Goal: Use online tool/utility: Utilize a website feature to perform a specific function

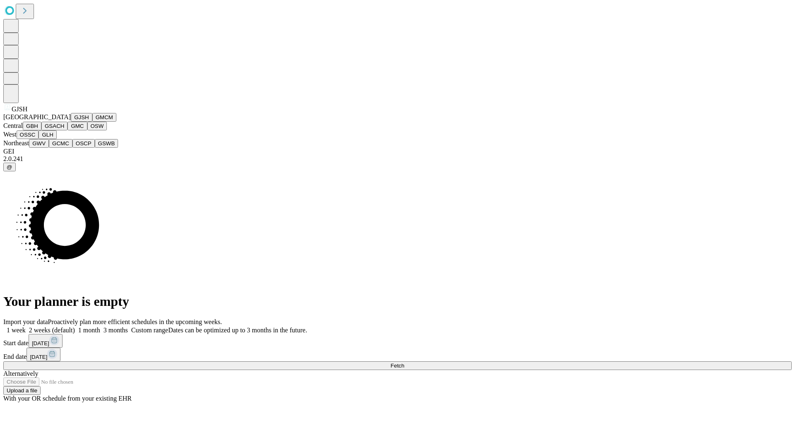
click at [71, 122] on button "GJSH" at bounding box center [82, 117] width 22 height 9
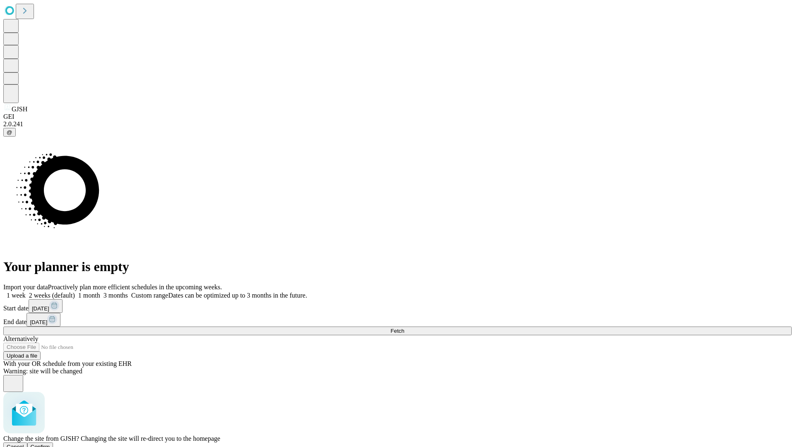
click at [50, 444] on span "Confirm" at bounding box center [40, 447] width 19 height 6
click at [75, 292] on label "2 weeks (default)" at bounding box center [50, 295] width 49 height 7
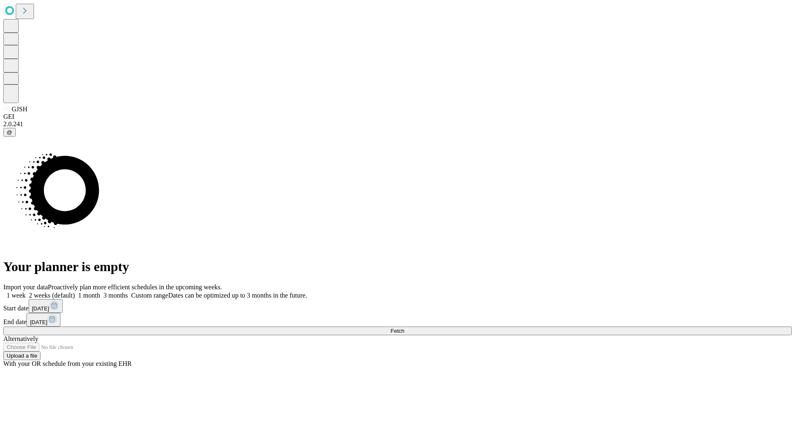
click at [404, 328] on span "Fetch" at bounding box center [398, 331] width 14 height 6
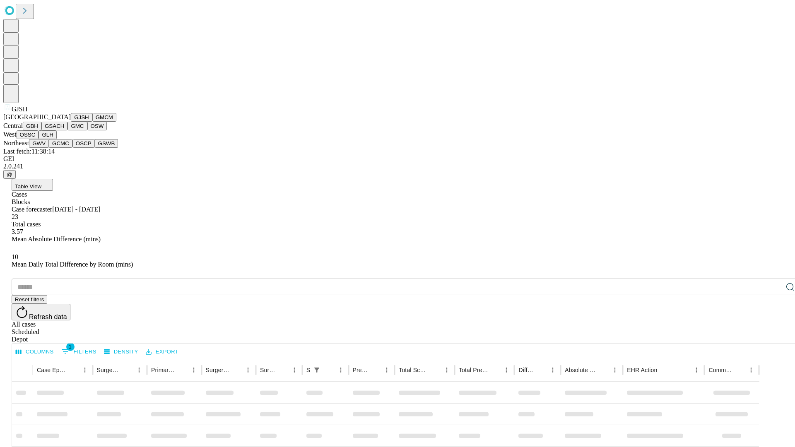
click at [92, 122] on button "GMCM" at bounding box center [104, 117] width 24 height 9
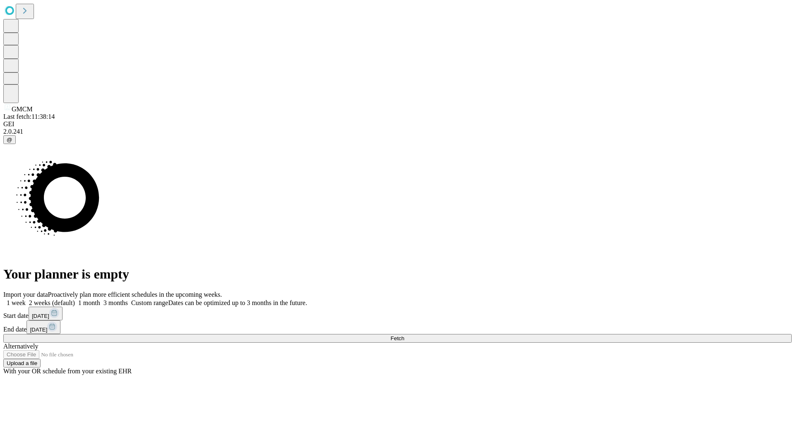
click at [75, 300] on label "2 weeks (default)" at bounding box center [50, 303] width 49 height 7
click at [404, 336] on span "Fetch" at bounding box center [398, 339] width 14 height 6
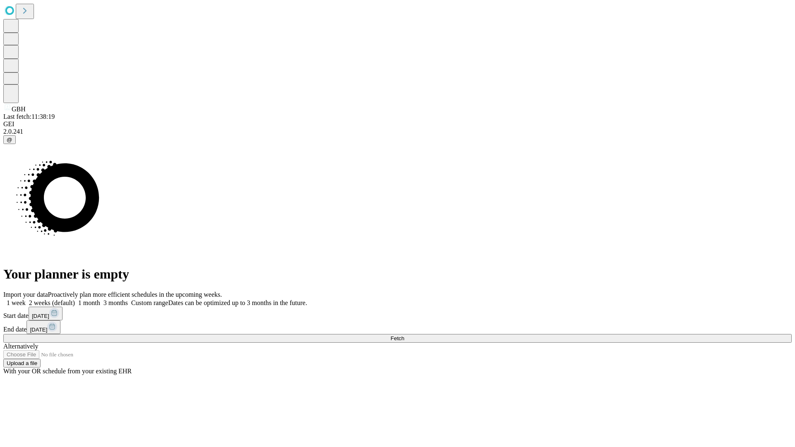
click at [404, 336] on span "Fetch" at bounding box center [398, 339] width 14 height 6
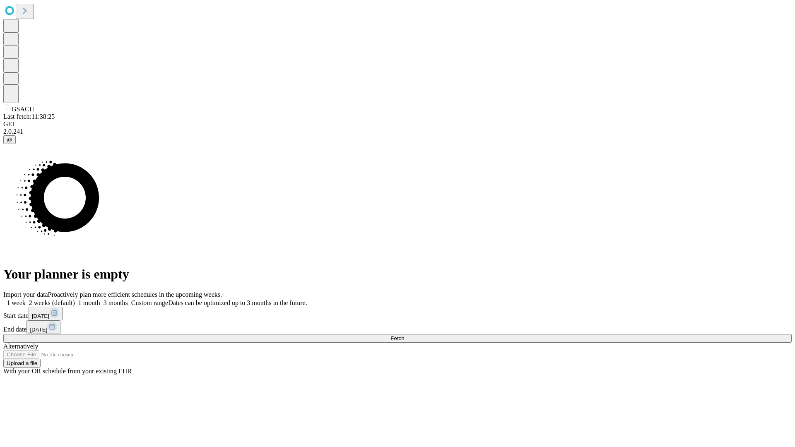
click at [75, 300] on label "2 weeks (default)" at bounding box center [50, 303] width 49 height 7
click at [404, 336] on span "Fetch" at bounding box center [398, 339] width 14 height 6
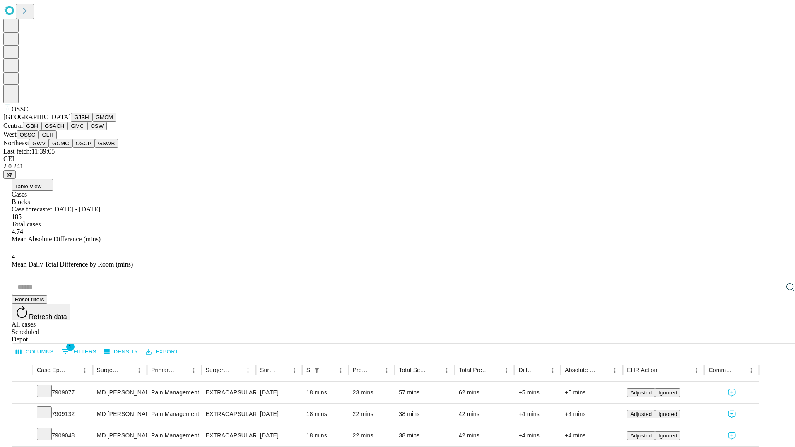
click at [56, 139] on button "GLH" at bounding box center [48, 134] width 18 height 9
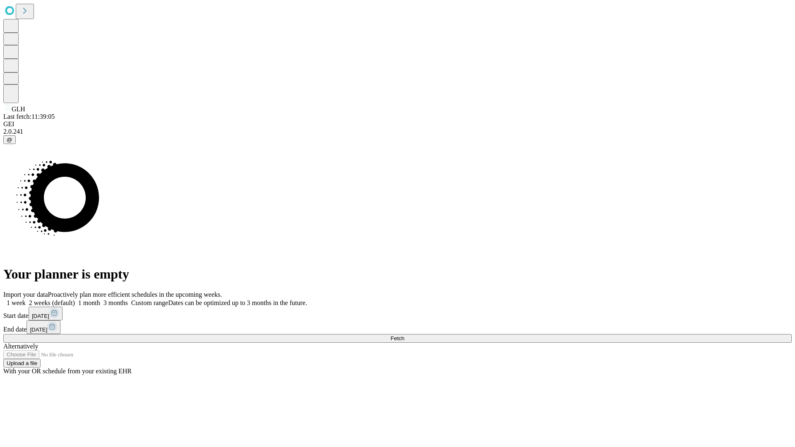
click at [75, 300] on label "2 weeks (default)" at bounding box center [50, 303] width 49 height 7
click at [404, 336] on span "Fetch" at bounding box center [398, 339] width 14 height 6
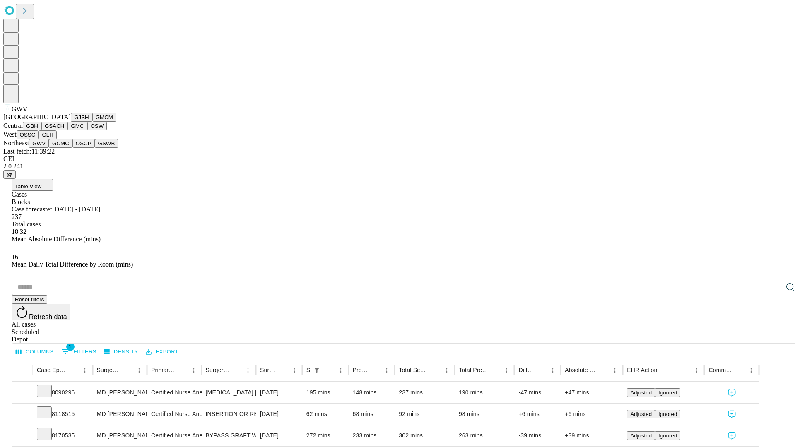
click at [64, 148] on button "GCMC" at bounding box center [61, 143] width 24 height 9
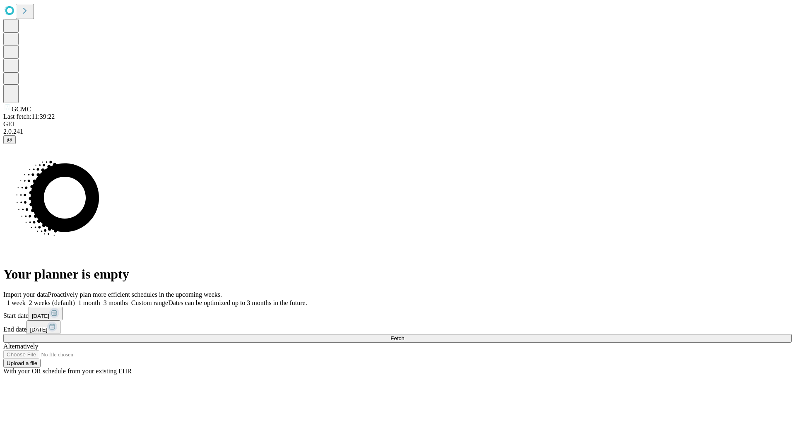
click at [75, 300] on label "2 weeks (default)" at bounding box center [50, 303] width 49 height 7
click at [404, 336] on span "Fetch" at bounding box center [398, 339] width 14 height 6
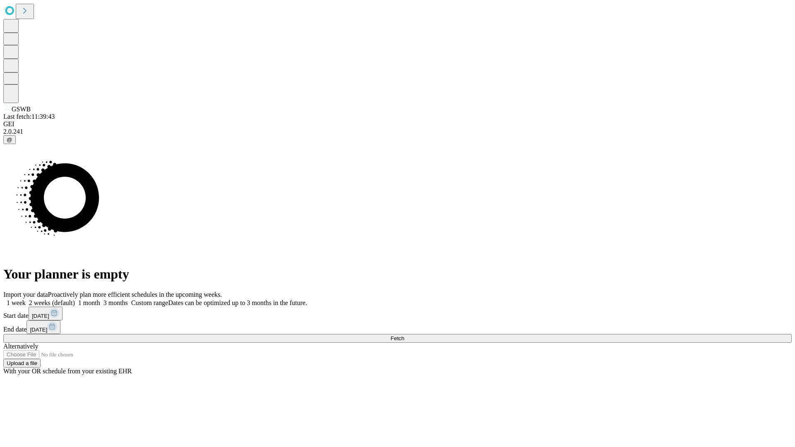
click at [75, 300] on label "2 weeks (default)" at bounding box center [50, 303] width 49 height 7
click at [404, 336] on span "Fetch" at bounding box center [398, 339] width 14 height 6
